Goal: Task Accomplishment & Management: Complete application form

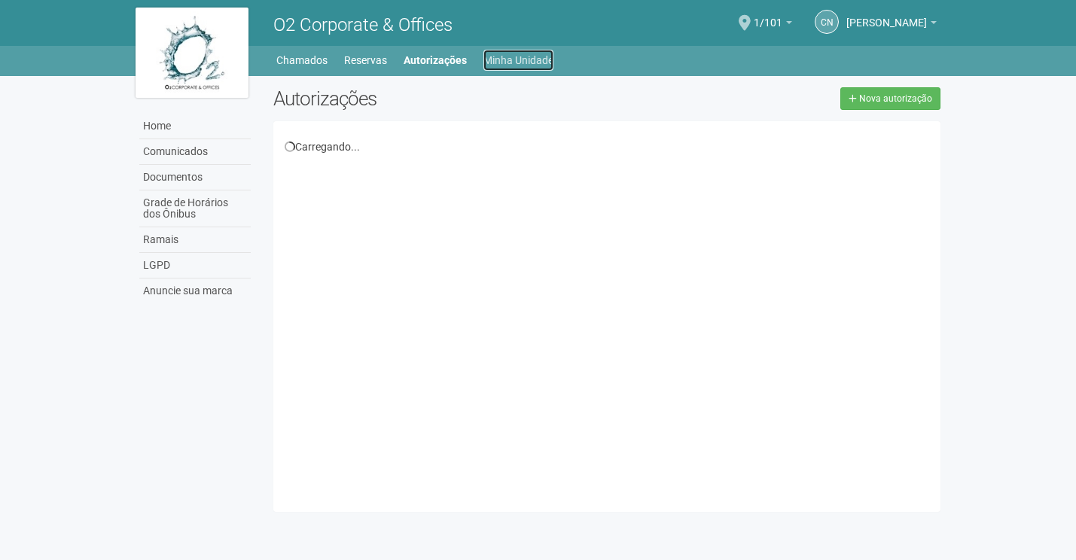
click at [511, 64] on link "Minha Unidade" at bounding box center [518, 60] width 70 height 21
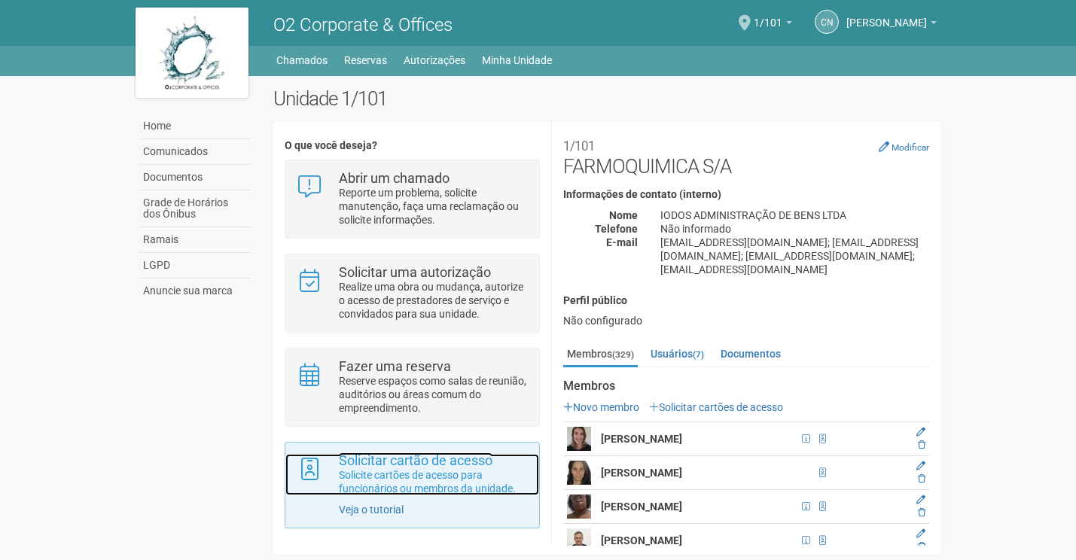
click at [452, 474] on p "Solicite cartões de acesso para funcionários ou membros da unidade." at bounding box center [433, 481] width 189 height 27
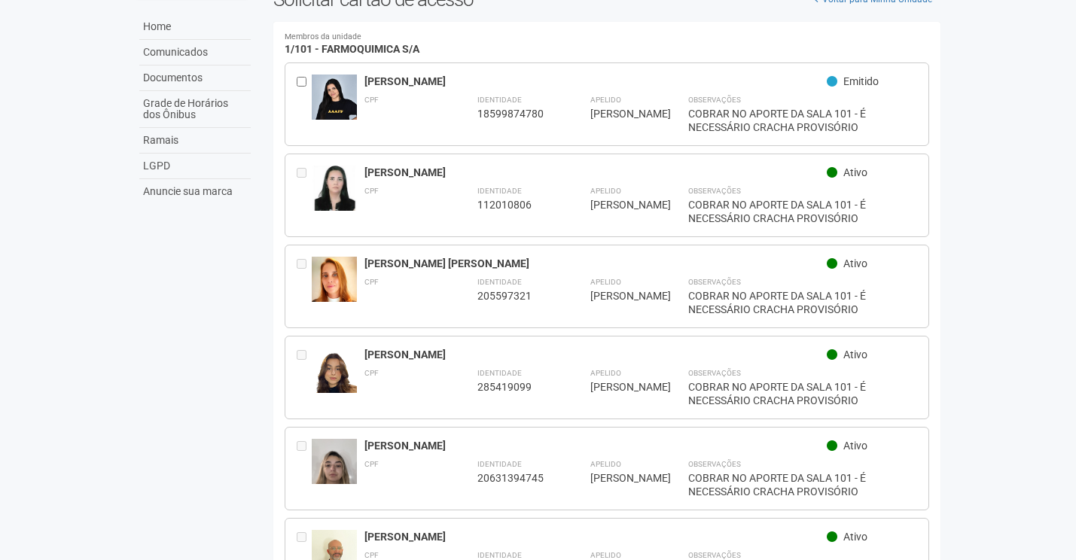
scroll to position [75, 0]
